Goal: Task Accomplishment & Management: Use online tool/utility

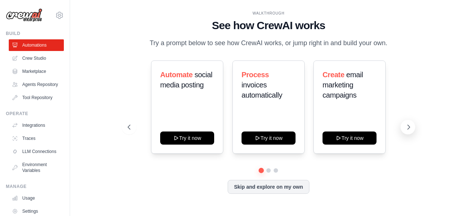
click at [412, 130] on icon at bounding box center [408, 127] width 7 height 7
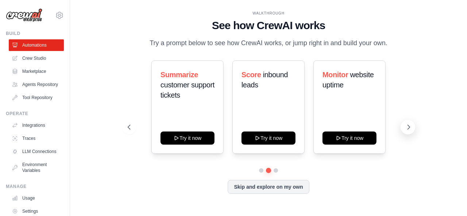
click at [412, 130] on icon at bounding box center [408, 127] width 7 height 7
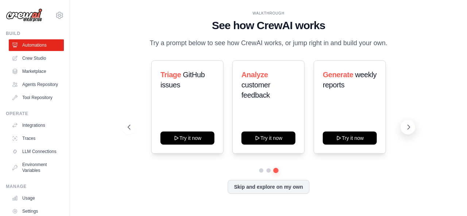
click at [412, 130] on icon at bounding box center [408, 127] width 7 height 7
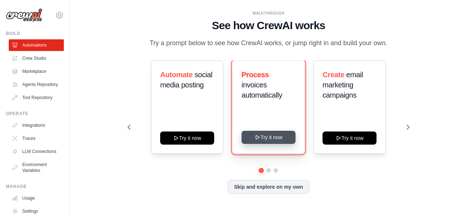
click at [275, 135] on button "Try it now" at bounding box center [269, 137] width 54 height 13
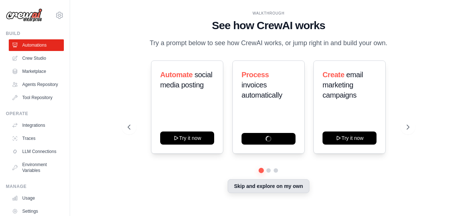
click at [270, 186] on button "Skip and explore on my own" at bounding box center [268, 187] width 81 height 14
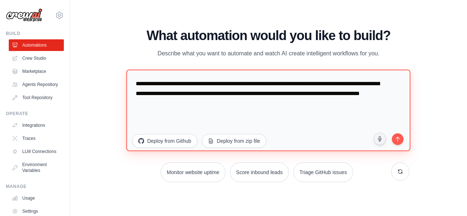
drag, startPoint x: 204, startPoint y: 103, endPoint x: 129, endPoint y: -9, distance: 135.4
click at [129, 0] on html "[EMAIL_ADDRESS][DOMAIN_NAME] Settings Build Automations Crew Studio" at bounding box center [233, 108] width 467 height 216
click at [238, 109] on textarea "**********" at bounding box center [269, 110] width 284 height 82
drag, startPoint x: 242, startPoint y: 110, endPoint x: 117, endPoint y: 77, distance: 129.2
click at [117, 77] on div "WALKTHROUGH See how [PERSON_NAME] works Try a prompt below to see how [PERSON_N…" at bounding box center [269, 108] width 374 height 202
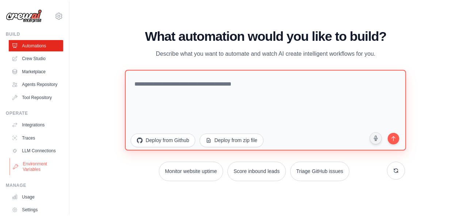
scroll to position [51, 0]
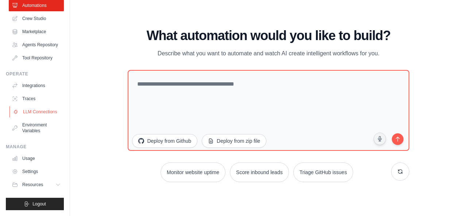
click at [35, 117] on link "LLM Connections" at bounding box center [36, 112] width 55 height 12
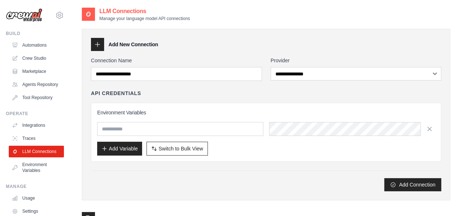
scroll to position [1, 0]
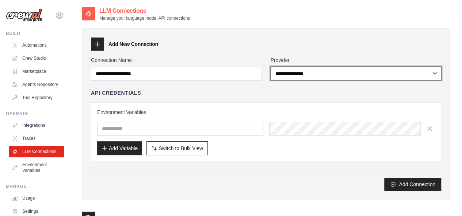
click at [349, 79] on select "**********" at bounding box center [355, 74] width 171 height 14
select select "******"
click at [270, 67] on select "**********" at bounding box center [355, 74] width 171 height 14
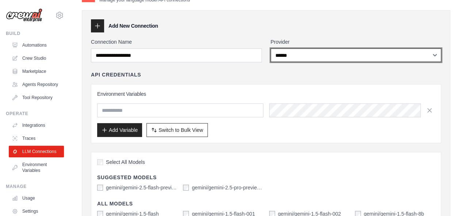
scroll to position [0, 0]
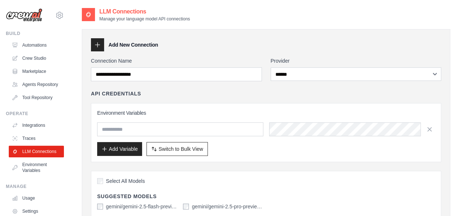
click at [339, 67] on div "**********" at bounding box center [355, 69] width 171 height 24
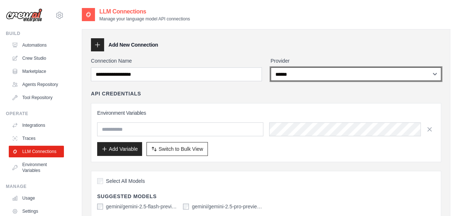
click at [325, 76] on select "**********" at bounding box center [355, 75] width 171 height 14
select select
click at [270, 68] on select "**********" at bounding box center [355, 75] width 171 height 14
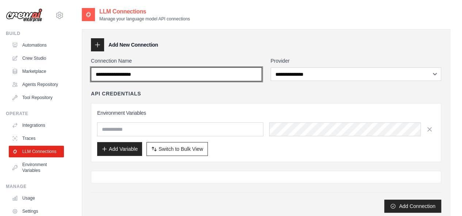
click at [224, 72] on input "Connection Name" at bounding box center [176, 75] width 171 height 14
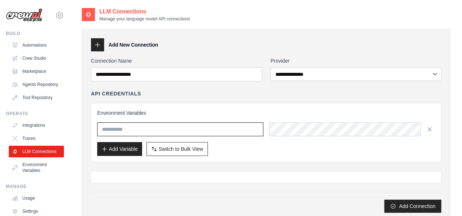
click at [212, 128] on input "text" at bounding box center [180, 130] width 166 height 14
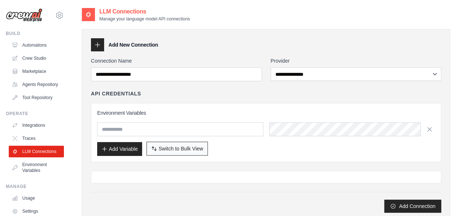
click at [185, 146] on span "Switch to Bulk View" at bounding box center [180, 148] width 45 height 7
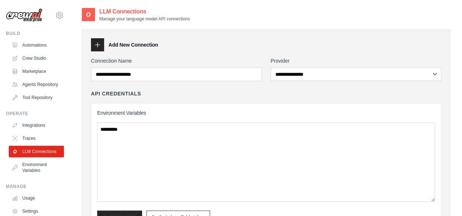
scroll to position [123, 0]
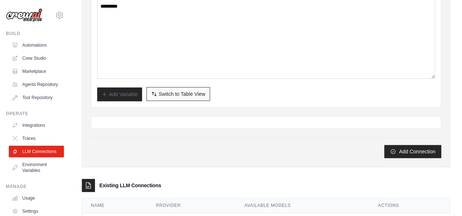
click at [158, 98] on button "Switch to Bulk View Switch to Table View" at bounding box center [177, 94] width 63 height 14
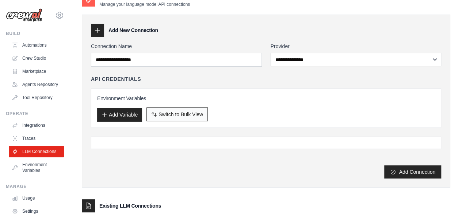
scroll to position [14, 0]
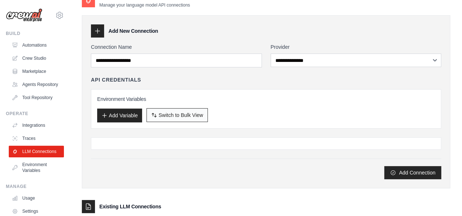
click at [178, 112] on span "Switch to Bulk View" at bounding box center [180, 115] width 45 height 7
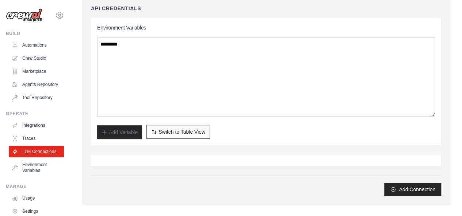
click at [184, 127] on button "Switch to Bulk View Switch to Table View" at bounding box center [177, 132] width 63 height 14
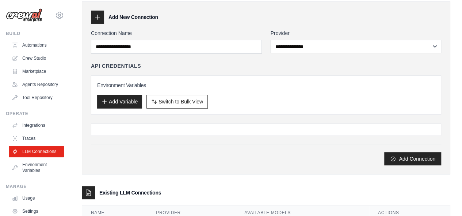
scroll to position [27, 0]
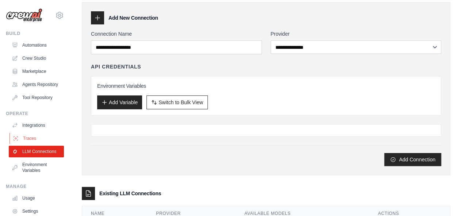
click at [32, 145] on link "Traces" at bounding box center [36, 139] width 55 height 12
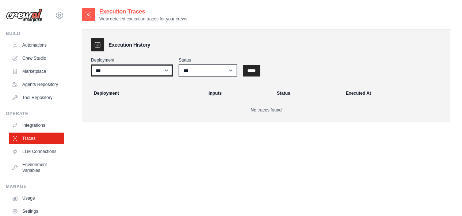
click at [131, 66] on select "***" at bounding box center [132, 71] width 82 height 12
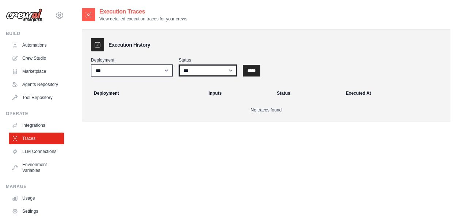
click at [200, 67] on select "*** ********* ******* *****" at bounding box center [207, 71] width 58 height 12
click at [20, 131] on link "Integrations" at bounding box center [36, 126] width 55 height 12
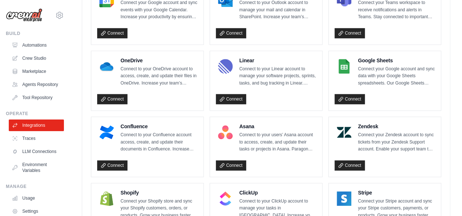
scroll to position [372, 0]
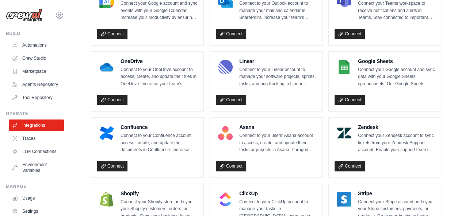
click at [161, 206] on p "Connect your Shopify store and sync your Shopify customers, orders, or products…" at bounding box center [158, 210] width 77 height 22
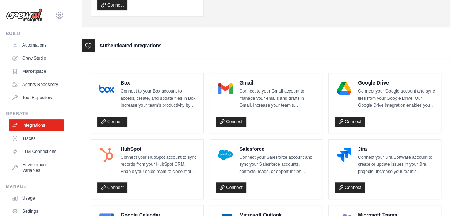
scroll to position [18, 0]
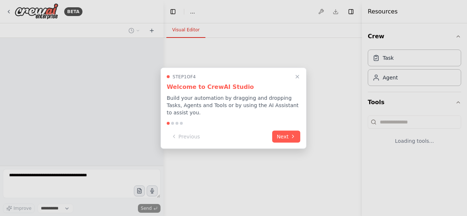
select select "****"
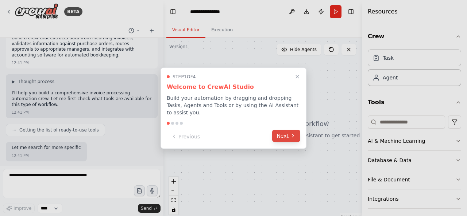
scroll to position [54, 0]
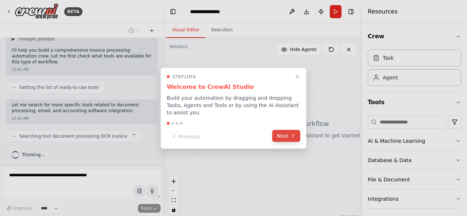
click at [294, 133] on icon at bounding box center [293, 136] width 6 height 6
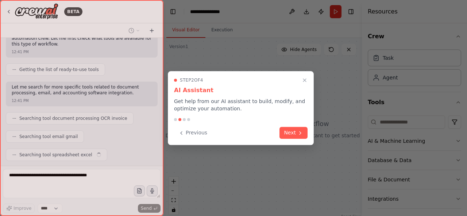
scroll to position [90, 0]
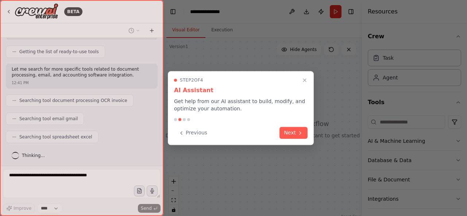
click at [294, 130] on button "Next" at bounding box center [294, 133] width 28 height 12
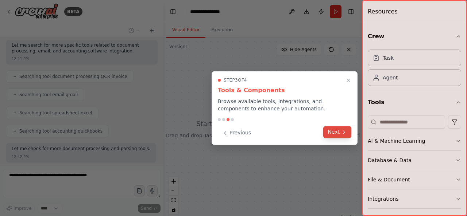
scroll to position [151, 0]
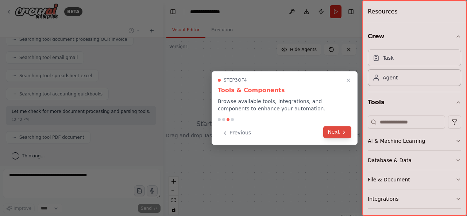
click at [334, 132] on button "Next" at bounding box center [337, 132] width 28 height 12
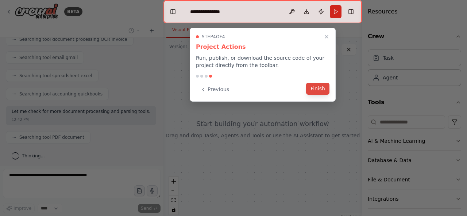
click at [318, 89] on button "Finish" at bounding box center [317, 89] width 23 height 12
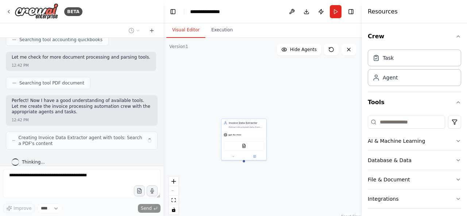
scroll to position [211, 0]
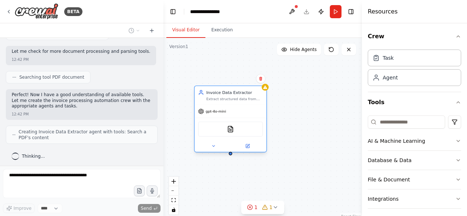
drag, startPoint x: 232, startPoint y: 152, endPoint x: 236, endPoint y: 104, distance: 47.9
click at [236, 105] on div "gpt-4o-mini" at bounding box center [230, 111] width 72 height 13
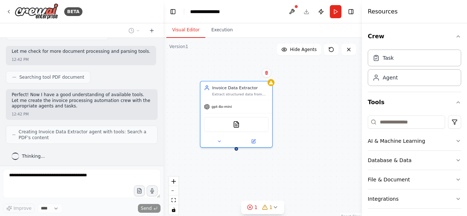
scroll to position [235, 0]
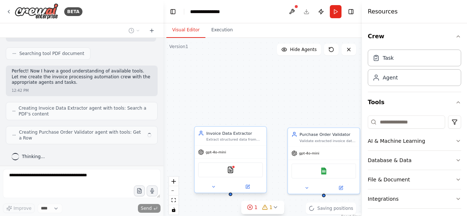
click at [236, 91] on div "Invoice Data Extractor Extract structured data from incoming invoices including…" at bounding box center [262, 129] width 199 height 182
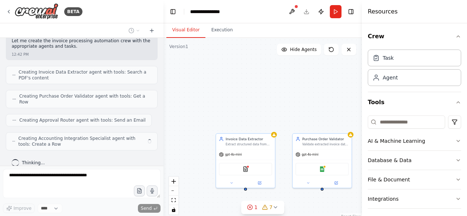
scroll to position [0, 0]
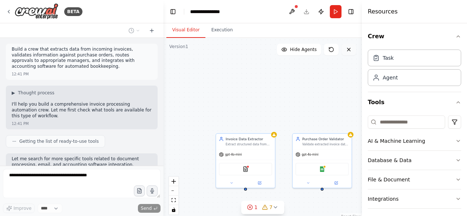
click at [349, 52] on icon at bounding box center [349, 50] width 6 height 6
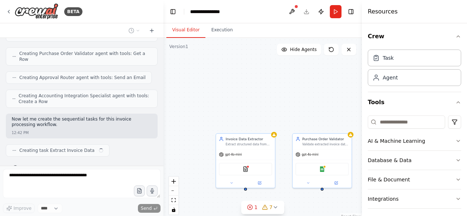
scroll to position [320, 0]
